Goal: Information Seeking & Learning: Learn about a topic

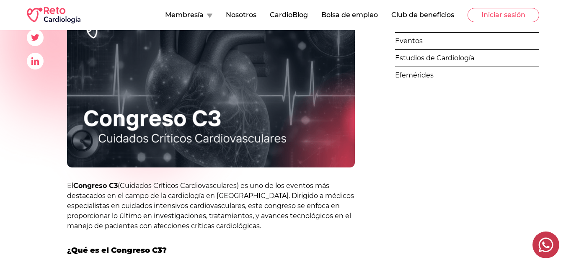
scroll to position [142, 0]
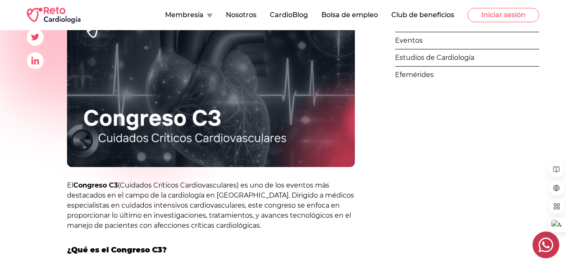
click at [411, 45] on link "Eventos" at bounding box center [467, 40] width 144 height 17
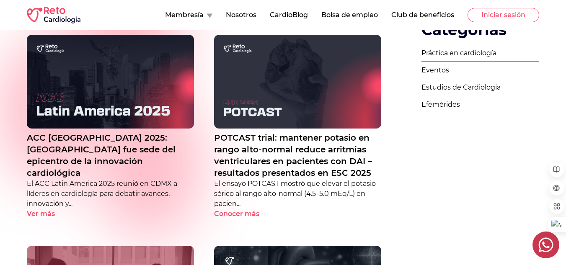
scroll to position [70, 0]
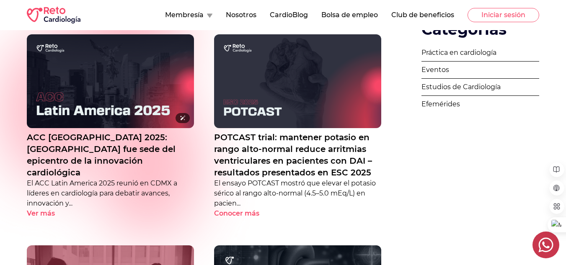
click at [109, 88] on img at bounding box center [110, 81] width 167 height 94
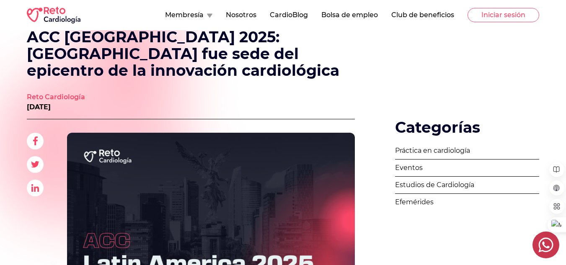
scroll to position [15, 0]
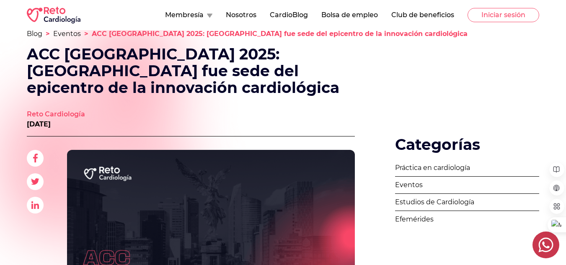
click at [37, 35] on link "Blog" at bounding box center [34, 34] width 15 height 8
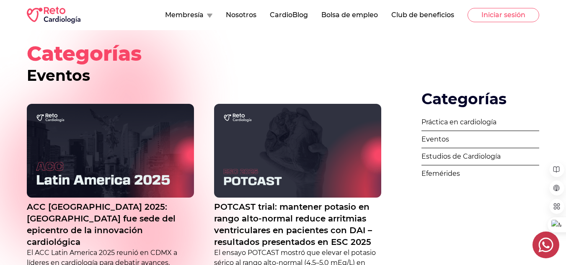
scroll to position [142, 0]
